Goal: Browse casually

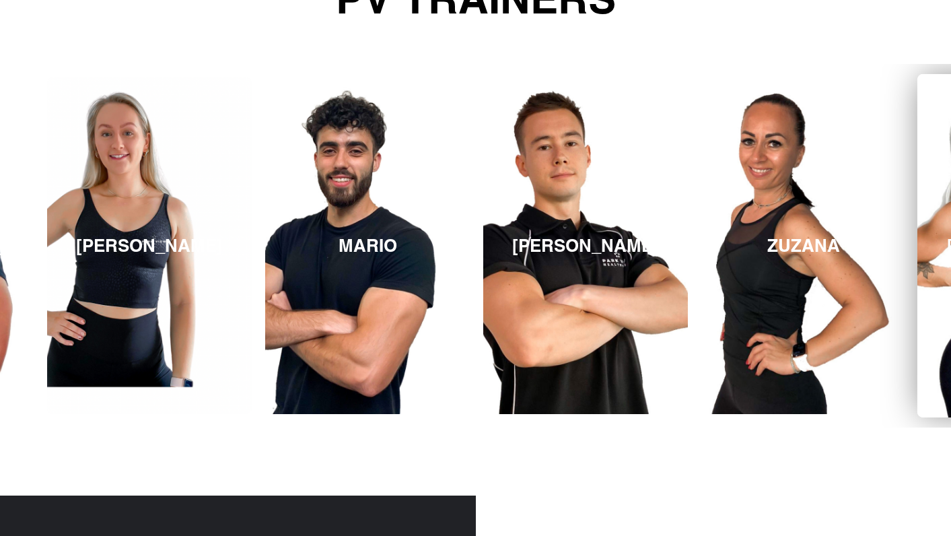
scroll to position [1912, 0]
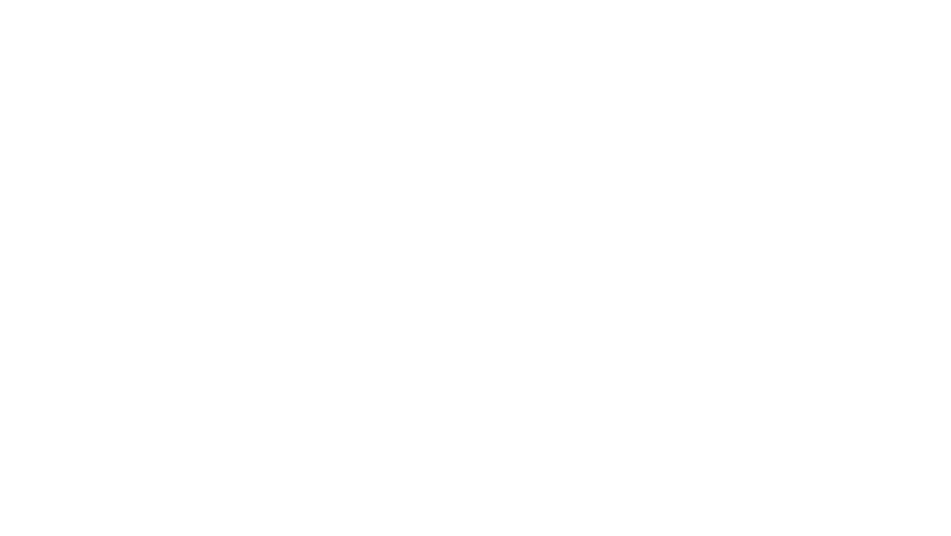
scroll to position [1328, 0]
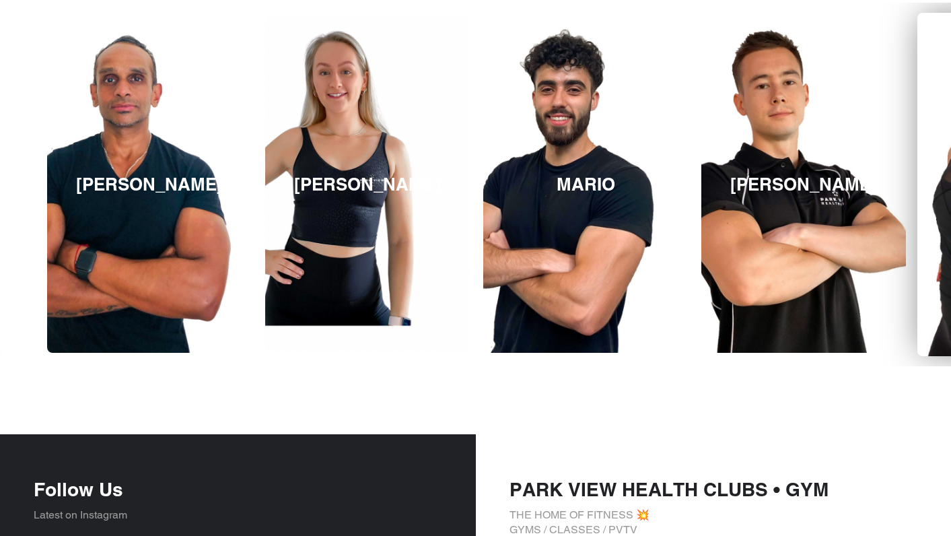
scroll to position [1979, 0]
